Goal: Information Seeking & Learning: Learn about a topic

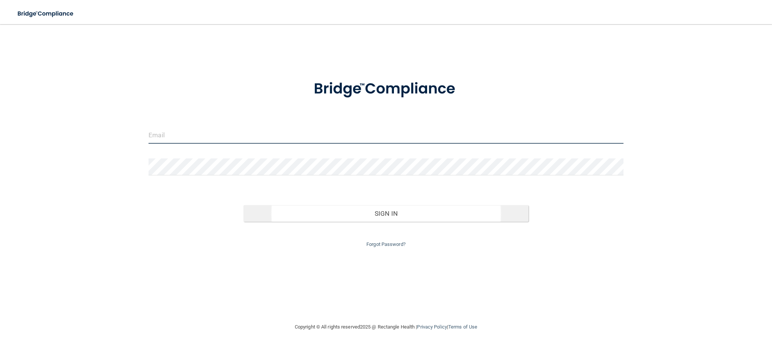
type input "[EMAIL_ADDRESS][DOMAIN_NAME]"
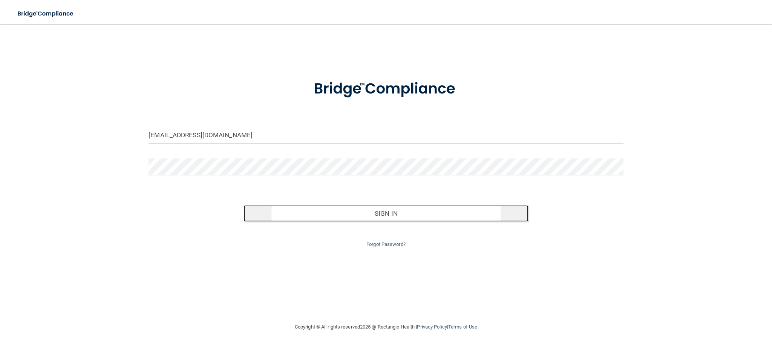
click at [375, 215] on button "Sign In" at bounding box center [386, 213] width 285 height 17
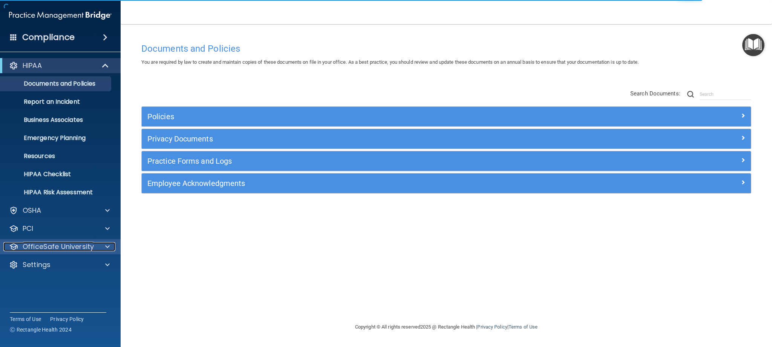
click at [62, 246] on p "OfficeSafe University" at bounding box center [58, 246] width 71 height 9
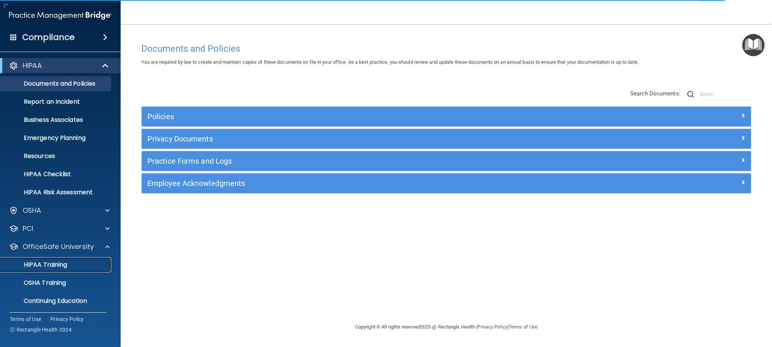
click at [61, 263] on p "HIPAA Training" at bounding box center [36, 265] width 62 height 8
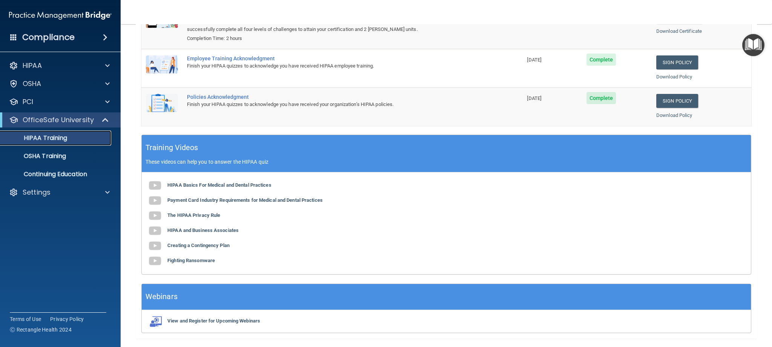
scroll to position [130, 0]
click at [57, 153] on p "OSHA Training" at bounding box center [35, 156] width 61 height 8
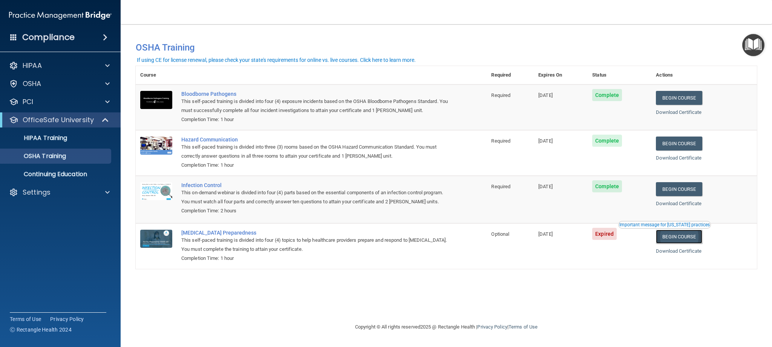
click at [673, 238] on link "Begin Course" at bounding box center [679, 237] width 46 height 14
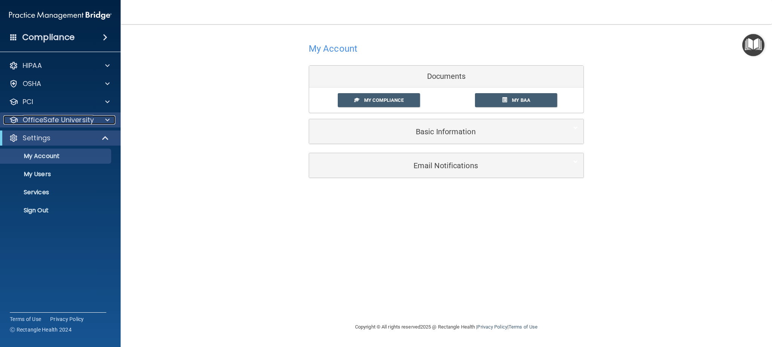
click at [76, 119] on p "OfficeSafe University" at bounding box center [58, 119] width 71 height 9
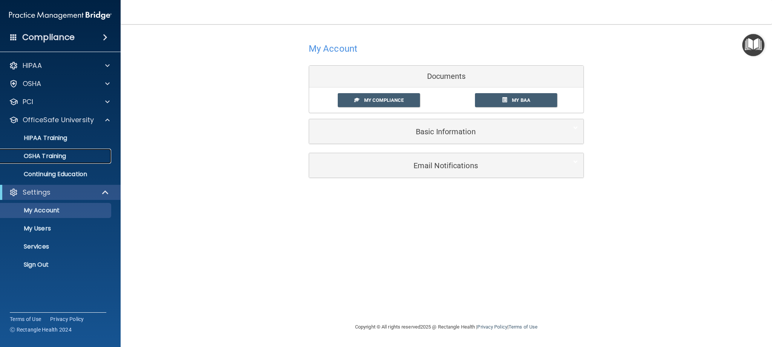
click at [64, 158] on p "OSHA Training" at bounding box center [35, 156] width 61 height 8
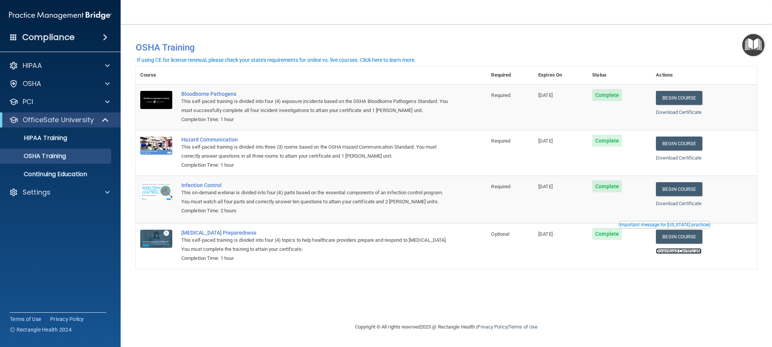
click at [668, 251] on link "Download Certificate" at bounding box center [679, 251] width 46 height 6
click at [82, 173] on p "Continuing Education" at bounding box center [56, 174] width 103 height 8
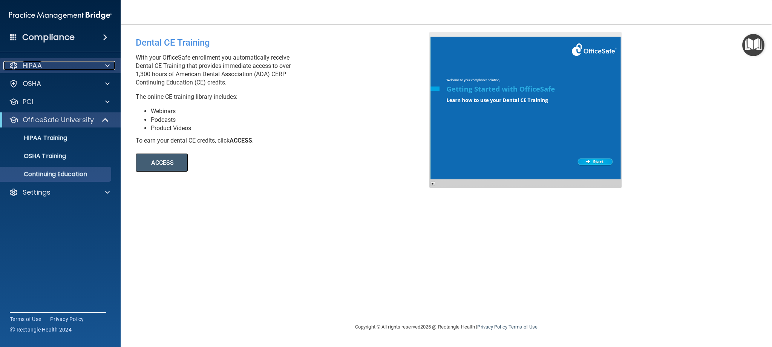
click at [35, 64] on p "HIPAA" at bounding box center [32, 65] width 19 height 9
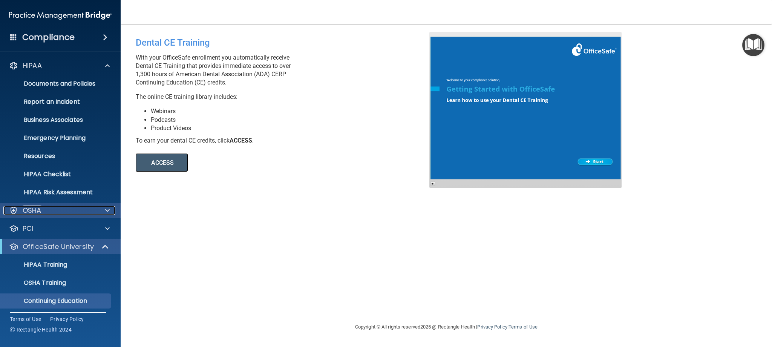
click at [40, 207] on p "OSHA" at bounding box center [32, 210] width 19 height 9
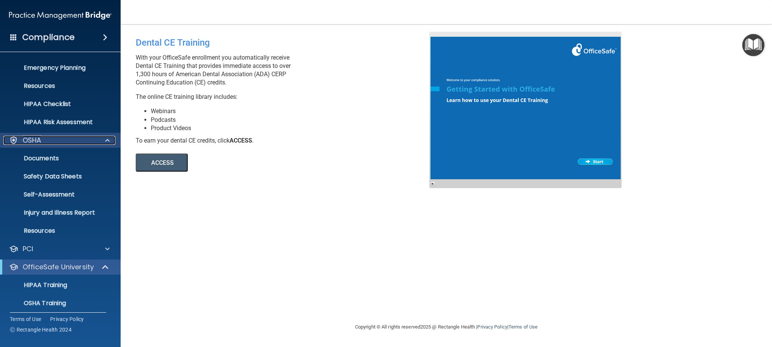
scroll to position [74, 0]
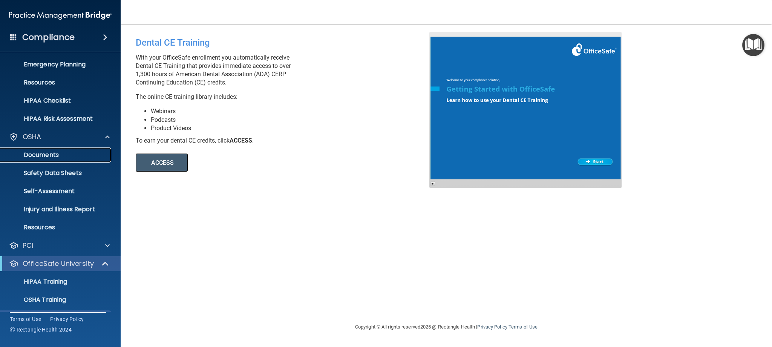
click at [49, 153] on p "Documents" at bounding box center [56, 155] width 103 height 8
